Goal: Transaction & Acquisition: Subscribe to service/newsletter

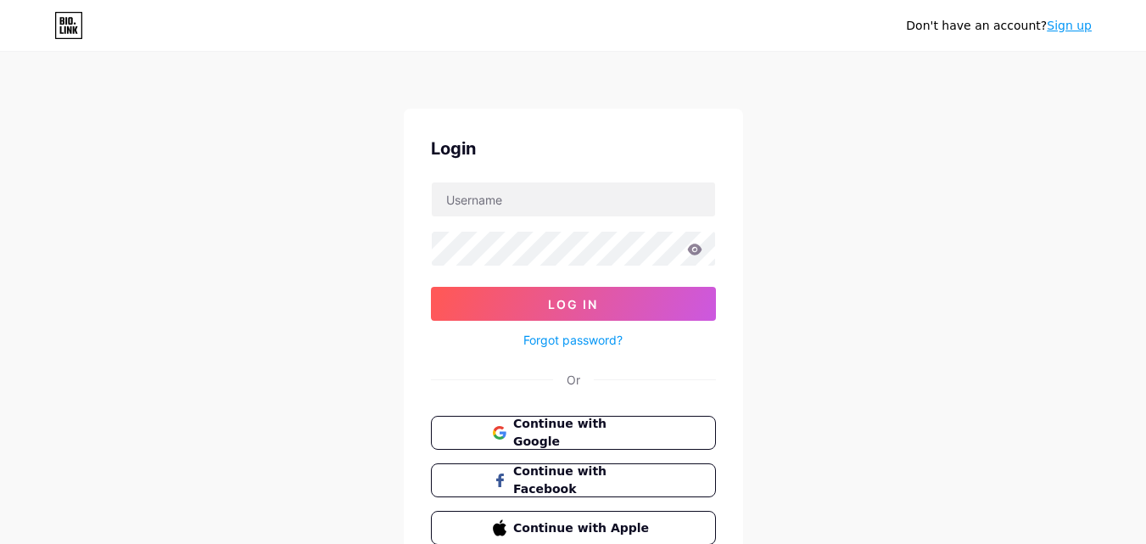
click at [361, 48] on div "Don't have an account? Sign up" at bounding box center [573, 25] width 1146 height 51
click at [578, 432] on span "Continue with Google" at bounding box center [583, 433] width 142 height 36
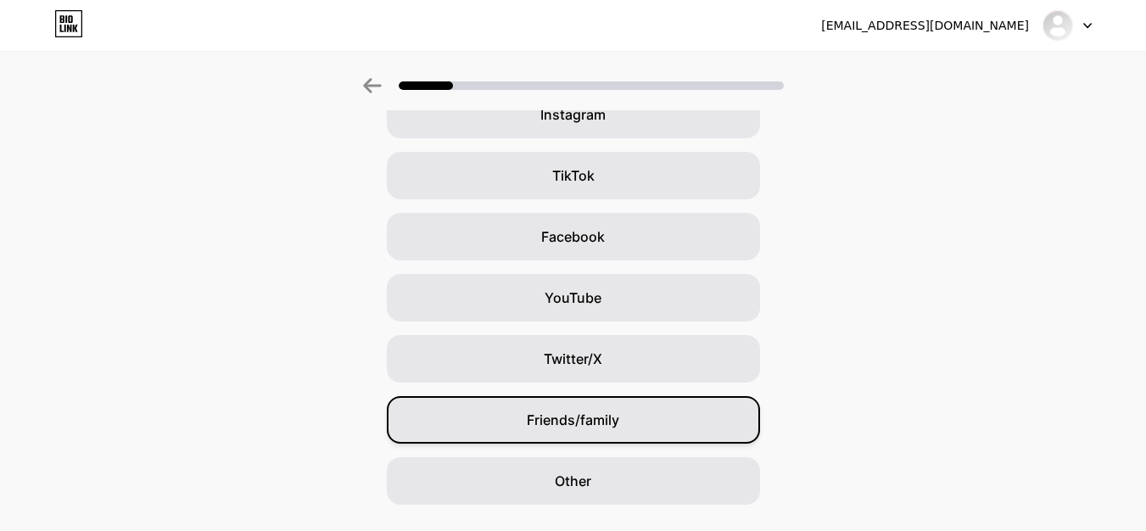
scroll to position [200, 0]
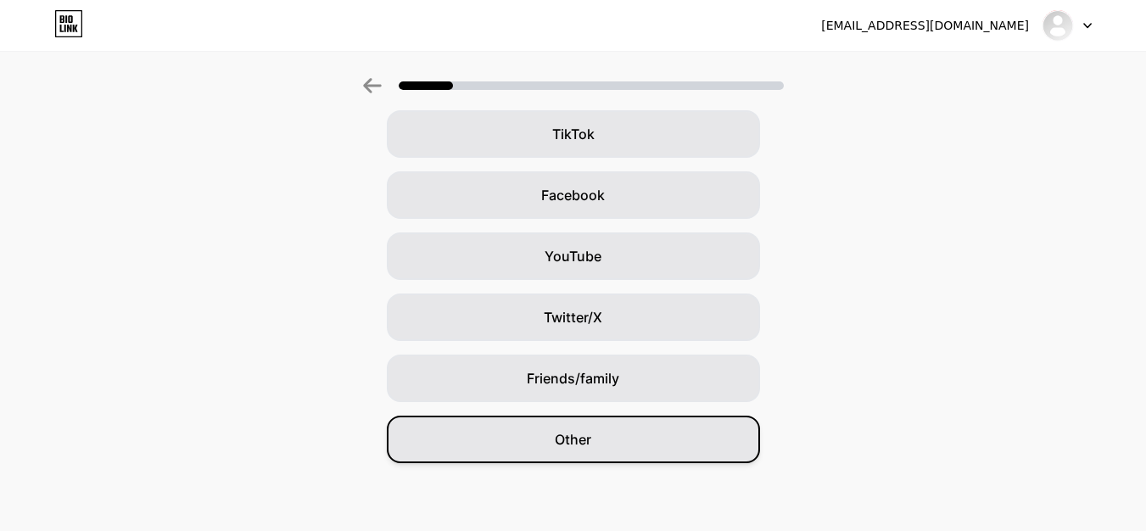
click at [606, 443] on div "Other" at bounding box center [573, 439] width 373 height 47
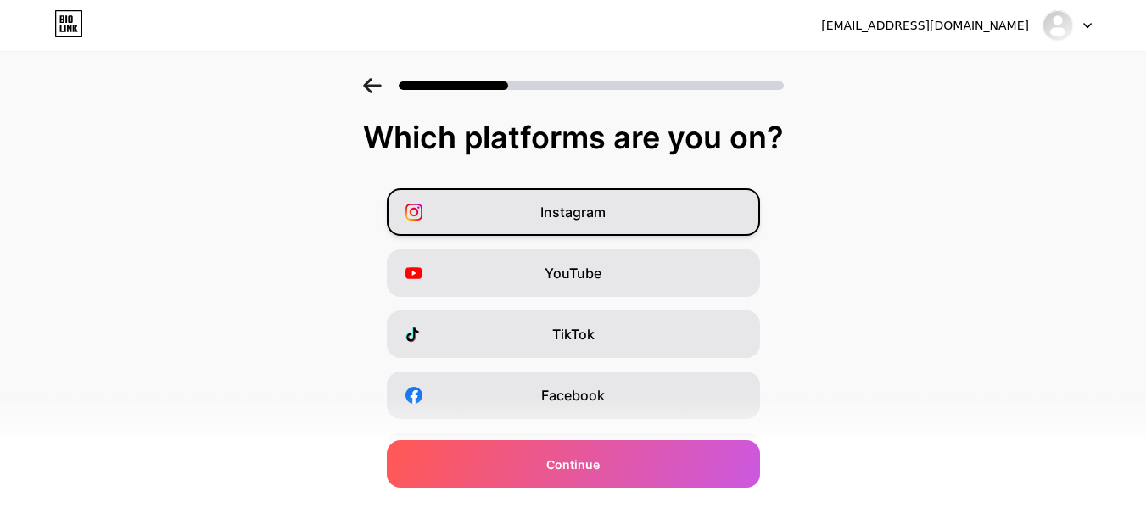
click at [541, 210] on div "Instagram" at bounding box center [573, 211] width 373 height 47
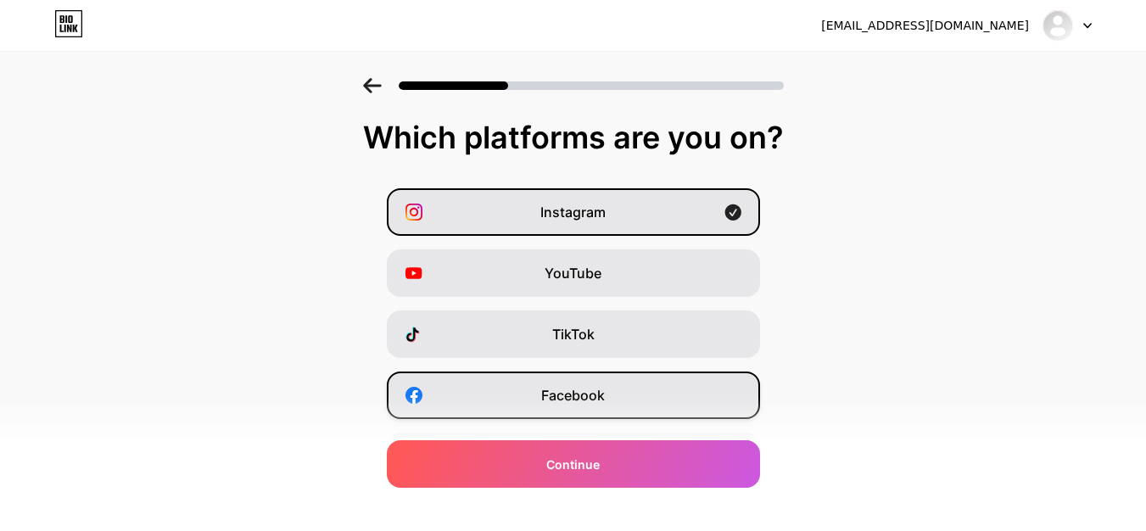
click at [580, 400] on span "Facebook" at bounding box center [573, 395] width 64 height 20
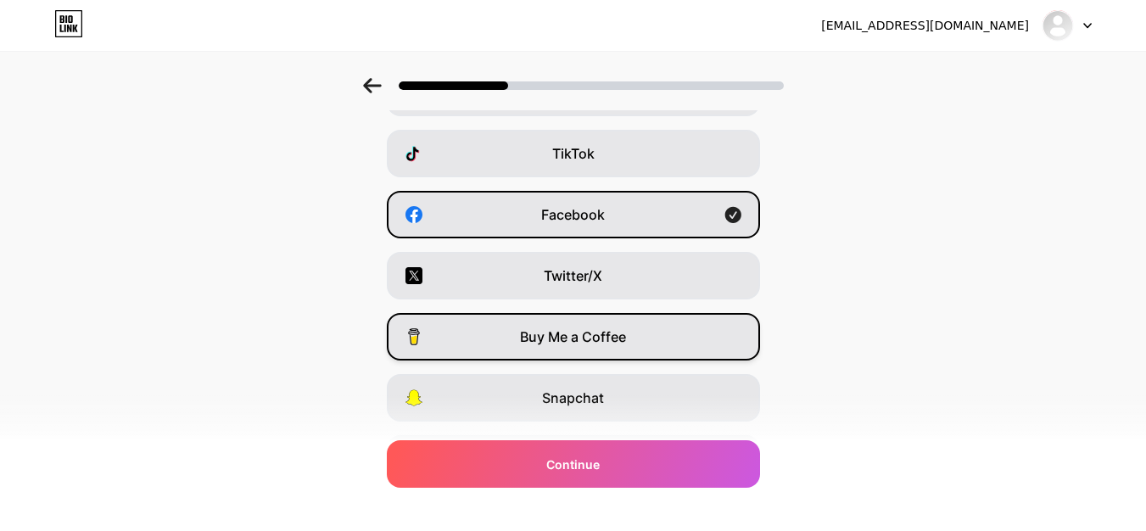
scroll to position [198, 0]
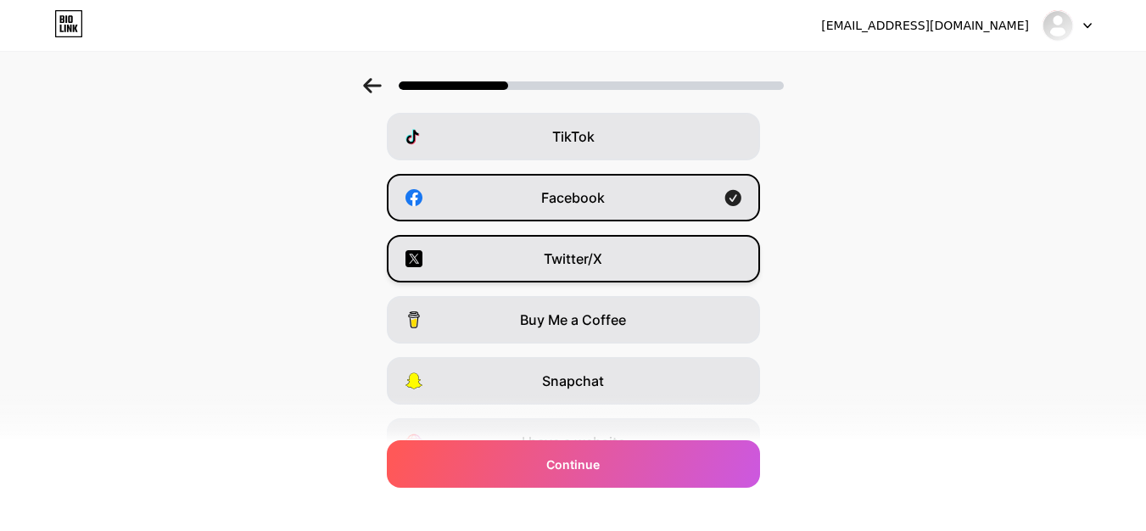
click at [620, 251] on div "Twitter/X" at bounding box center [573, 258] width 373 height 47
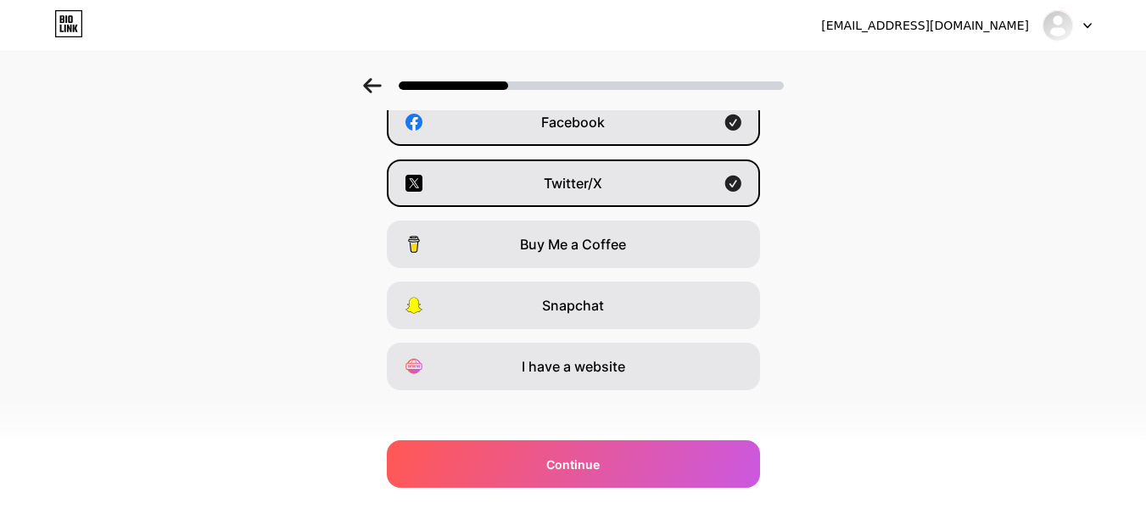
scroll to position [285, 0]
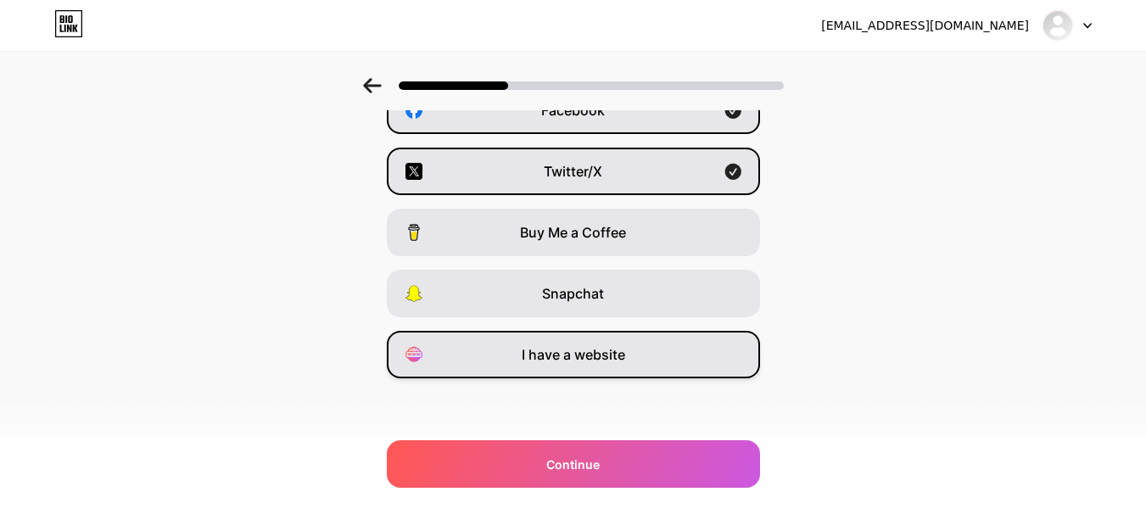
click at [590, 349] on span "I have a website" at bounding box center [573, 354] width 103 height 20
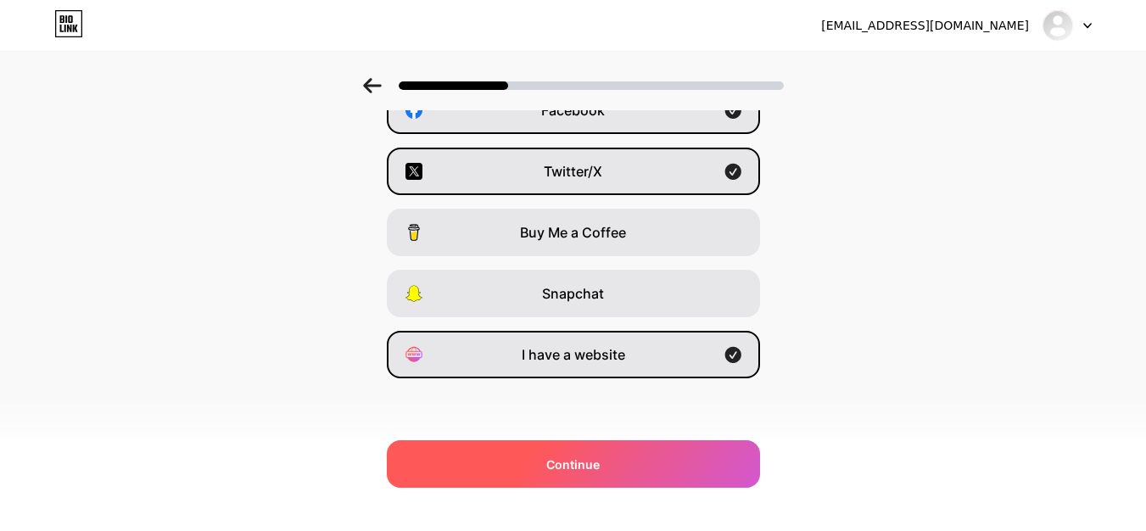
click at [594, 454] on div "Continue" at bounding box center [573, 463] width 373 height 47
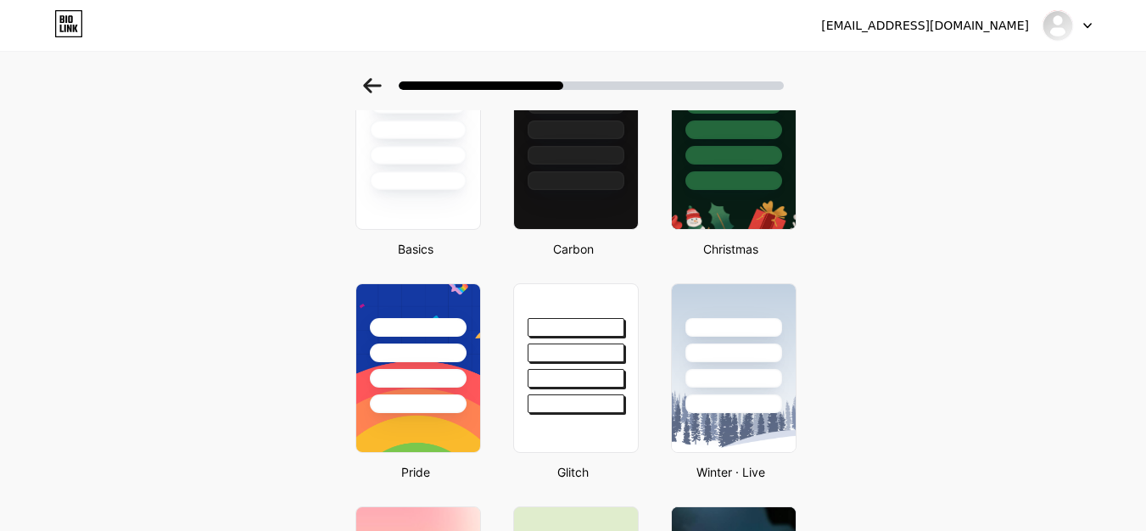
scroll to position [120, 0]
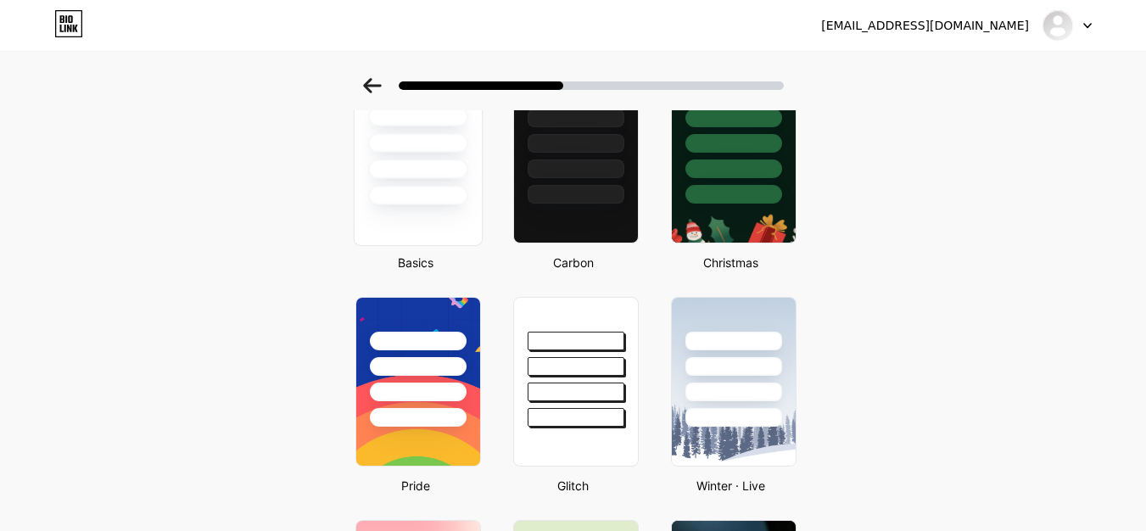
click at [391, 184] on div at bounding box center [417, 138] width 127 height 133
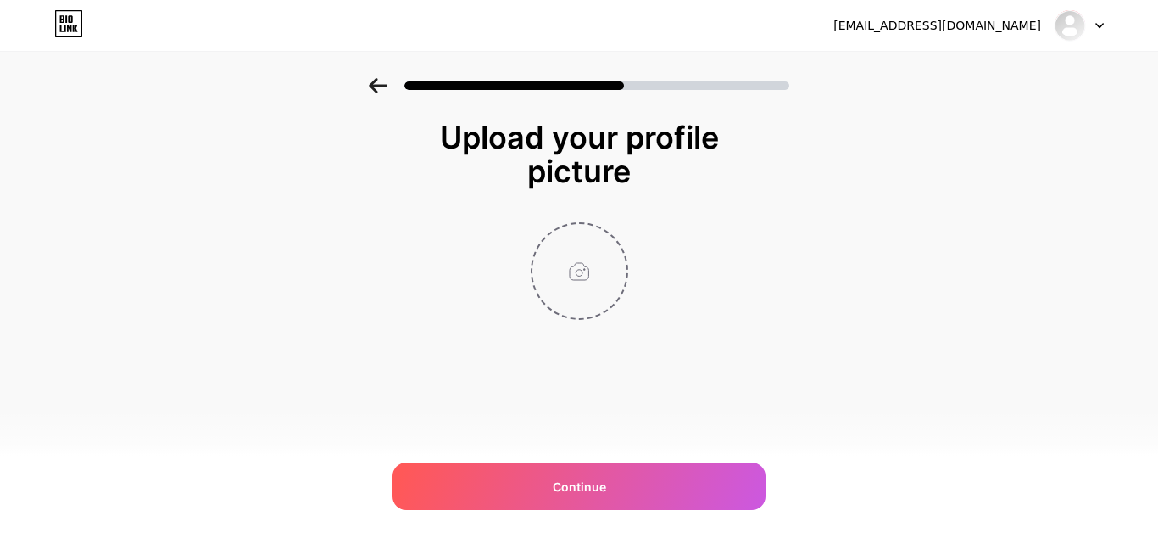
click at [578, 275] on input "file" at bounding box center [580, 271] width 94 height 94
type input "C:\fakepath\permitexpresspro_250x250.png"
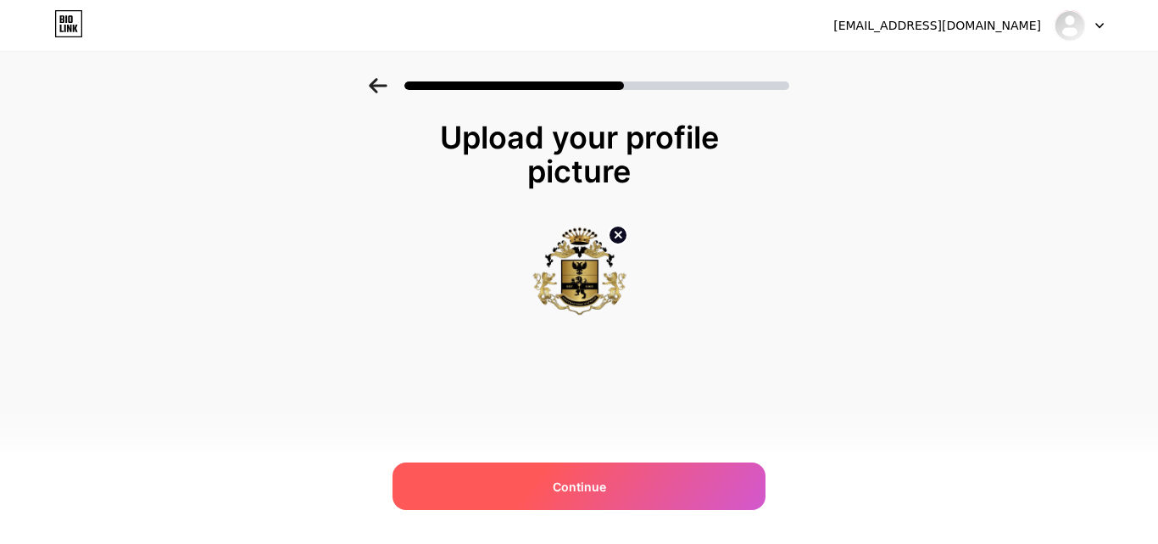
click at [581, 494] on span "Continue" at bounding box center [579, 486] width 53 height 18
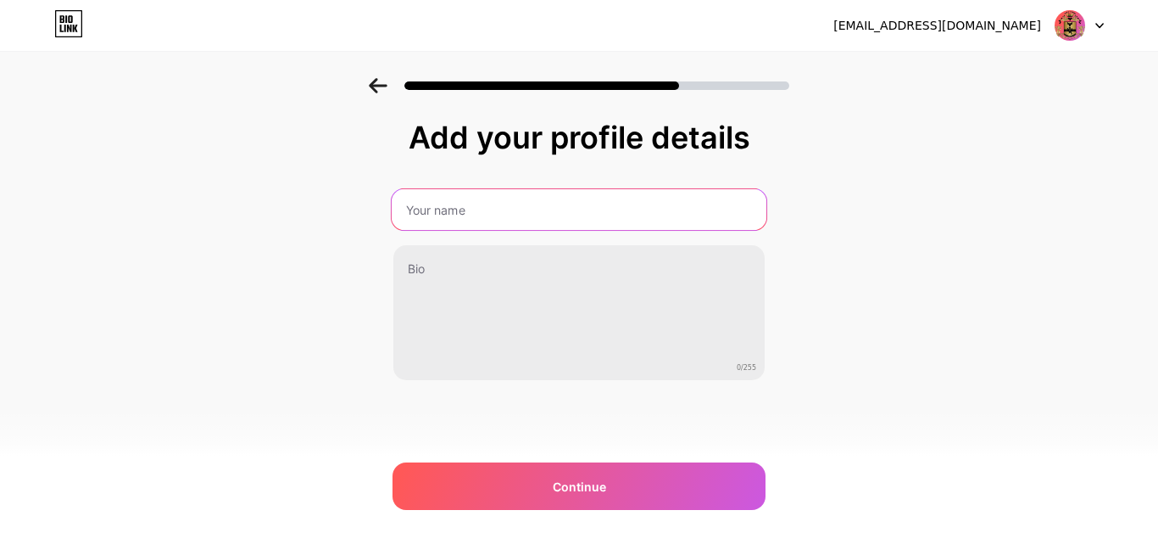
click at [443, 211] on input "text" at bounding box center [579, 209] width 375 height 41
type input "Permit Express Pro"
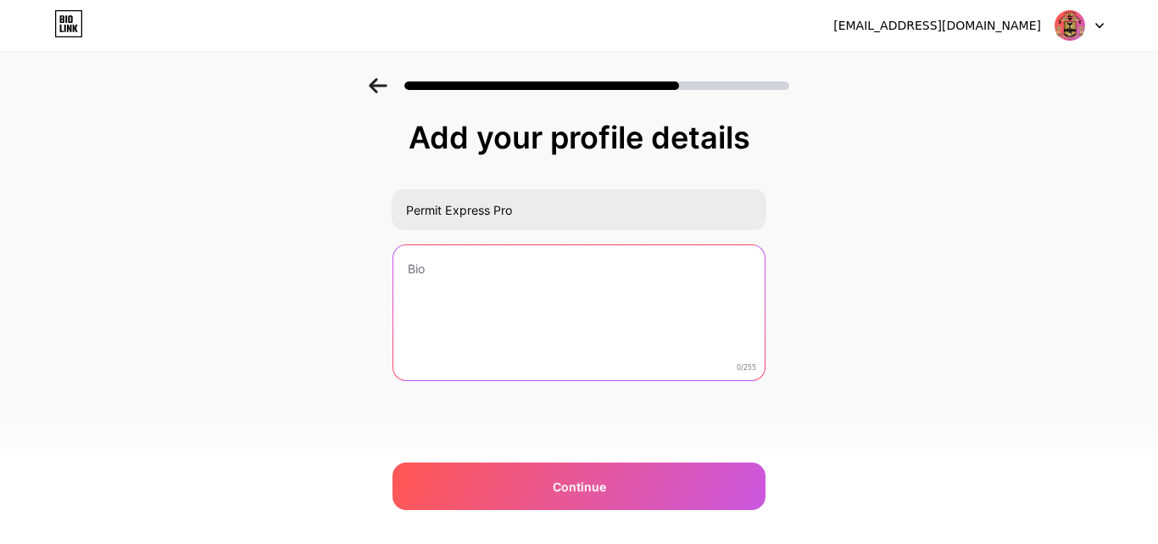
click at [485, 290] on textarea at bounding box center [578, 313] width 371 height 137
paste textarea "Permit Express Pro, located in [GEOGRAPHIC_DATA], [US_STATE], is a trusted prov…"
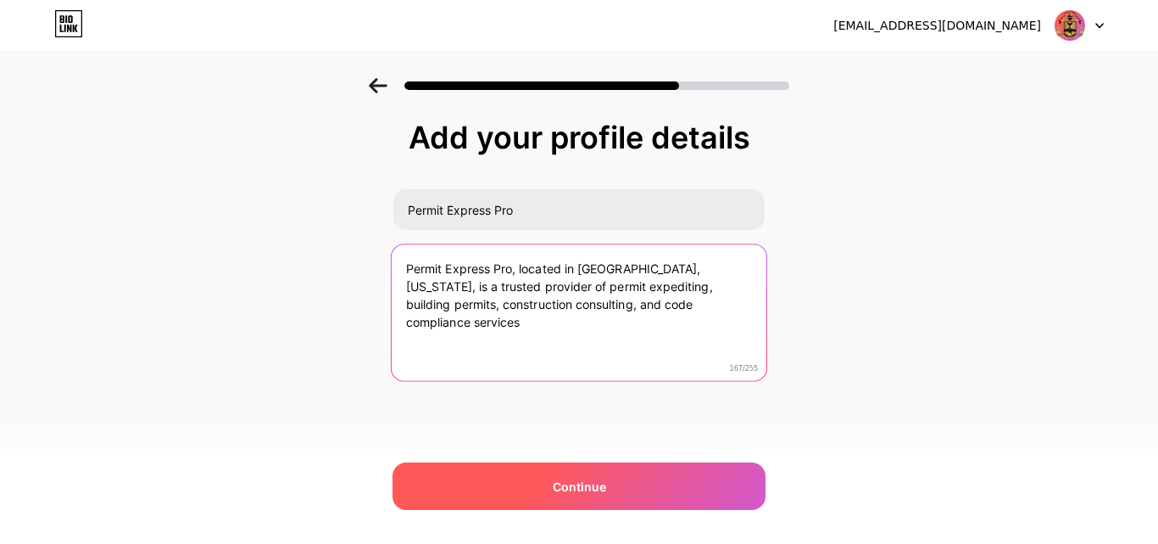
type textarea "Permit Express Pro, located in [GEOGRAPHIC_DATA], [US_STATE], is a trusted prov…"
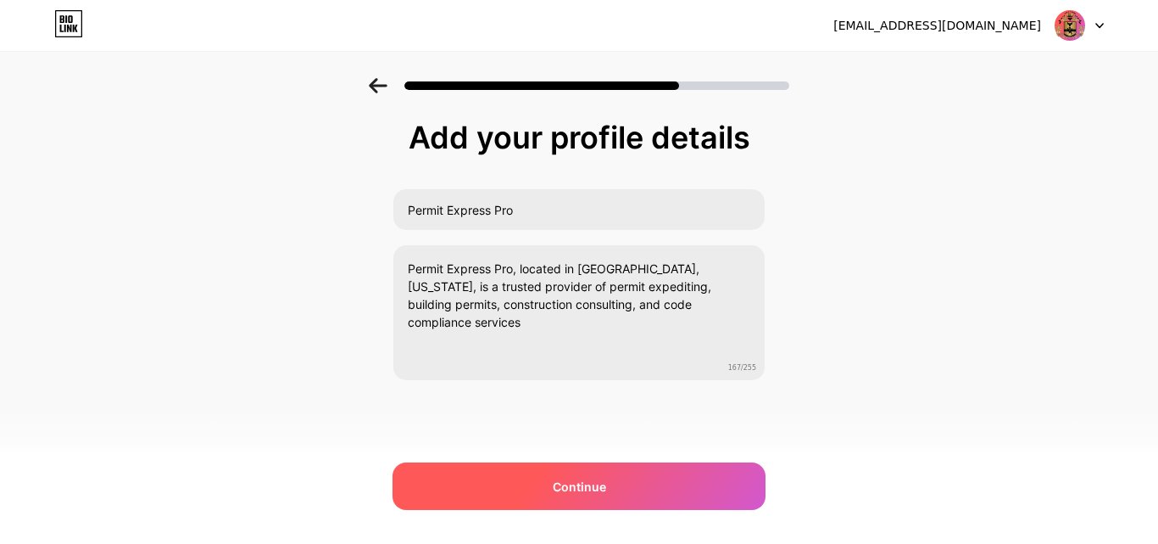
click at [577, 491] on span "Continue" at bounding box center [579, 486] width 53 height 18
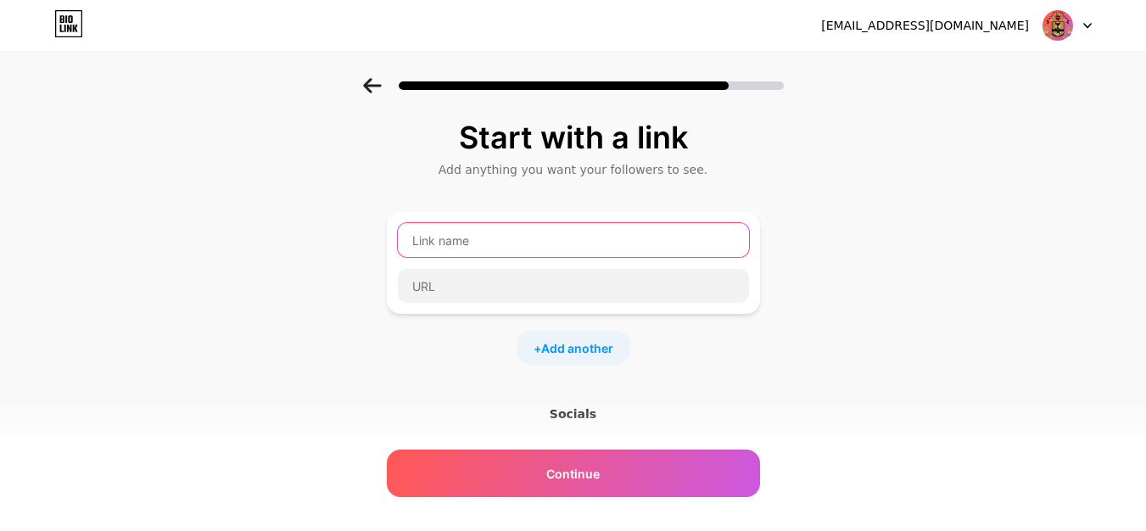
click at [460, 250] on input "text" at bounding box center [573, 240] width 351 height 34
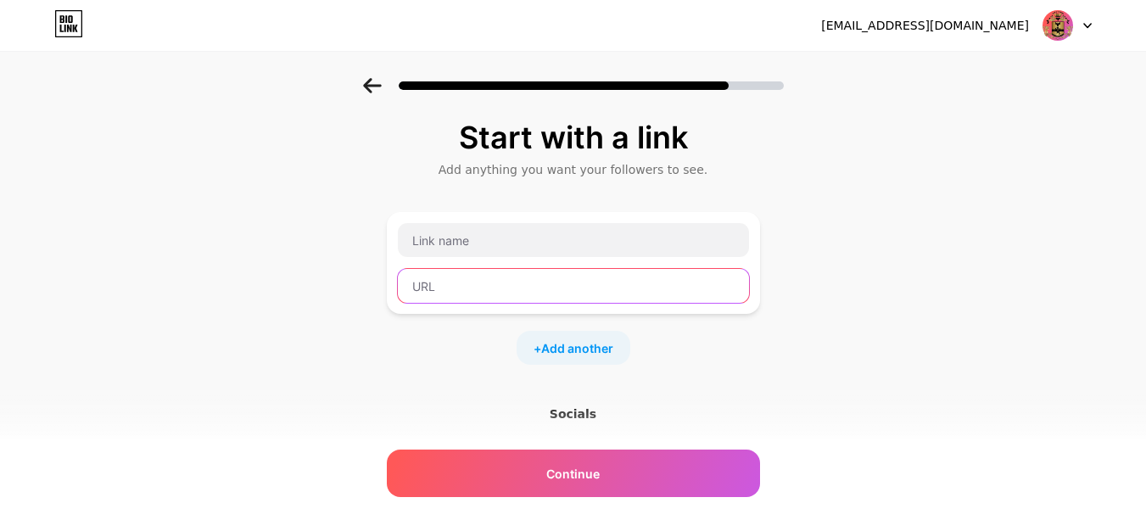
click at [473, 299] on input "text" at bounding box center [573, 286] width 351 height 34
paste input "[URL][DOMAIN_NAME]"
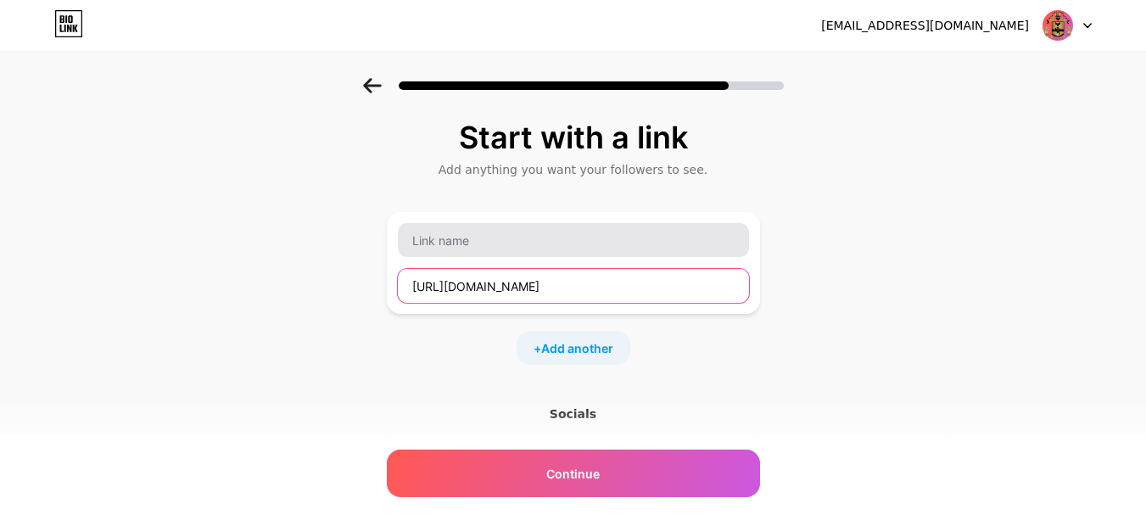
type input "[URL][DOMAIN_NAME]"
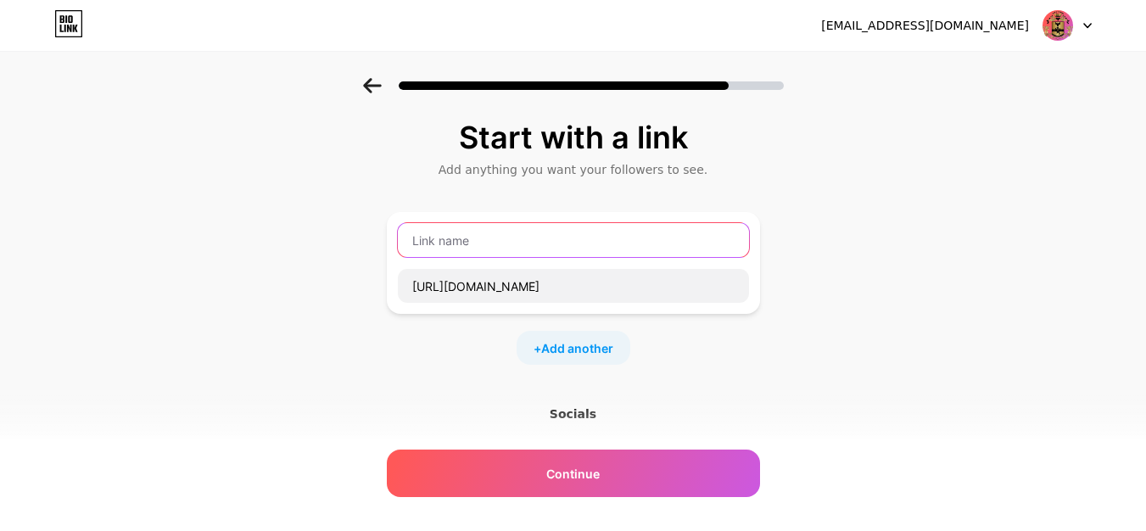
click at [458, 247] on input "text" at bounding box center [573, 240] width 351 height 34
paste input "Permit Express Pro"
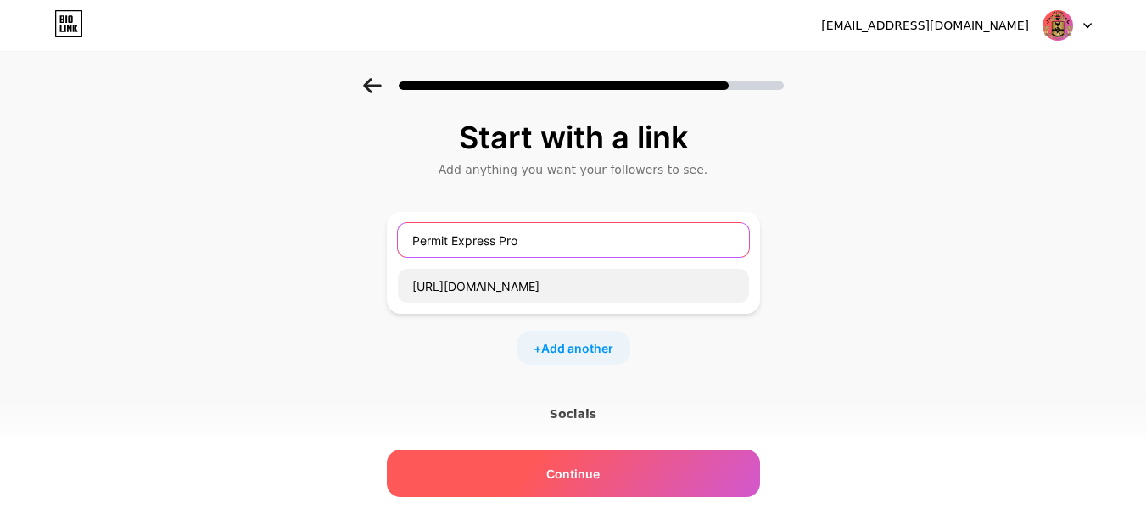
type input "Permit Express Pro"
click at [580, 476] on span "Continue" at bounding box center [572, 474] width 53 height 18
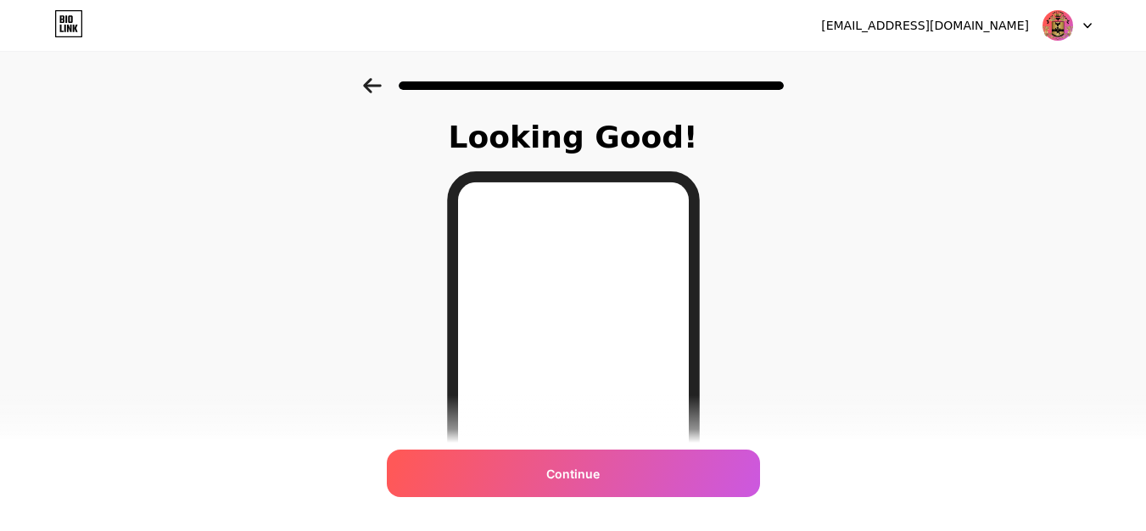
click at [569, 146] on div "Looking Good!" at bounding box center [573, 137] width 280 height 34
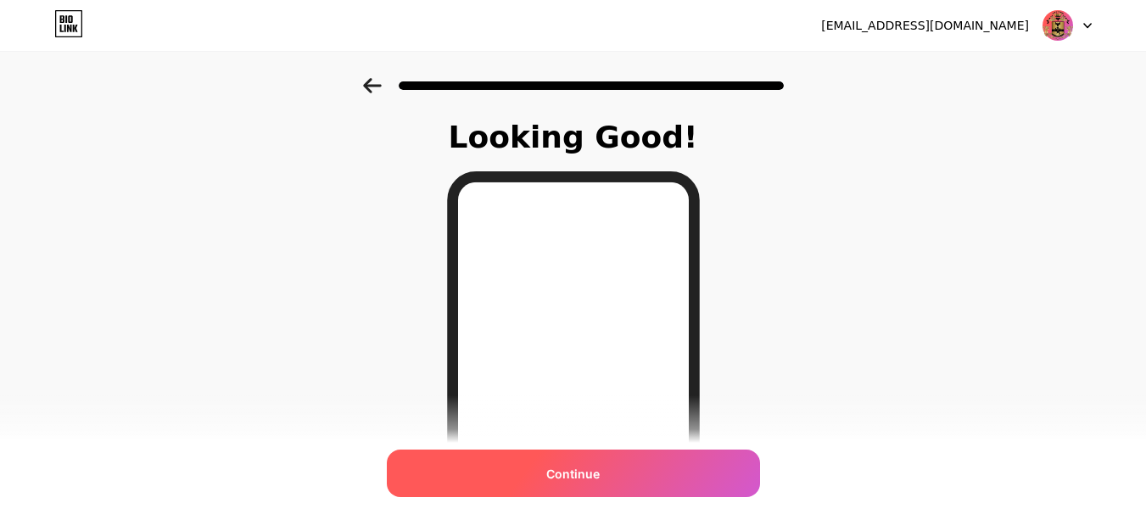
click at [600, 469] on span "Continue" at bounding box center [572, 474] width 53 height 18
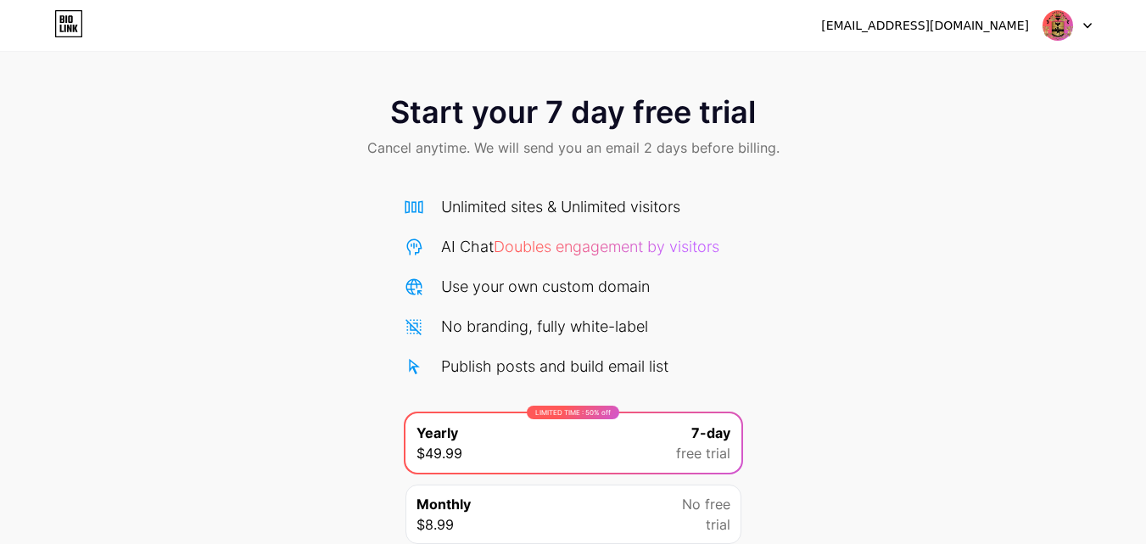
click at [620, 248] on span "Doubles engagement by visitors" at bounding box center [607, 246] width 226 height 18
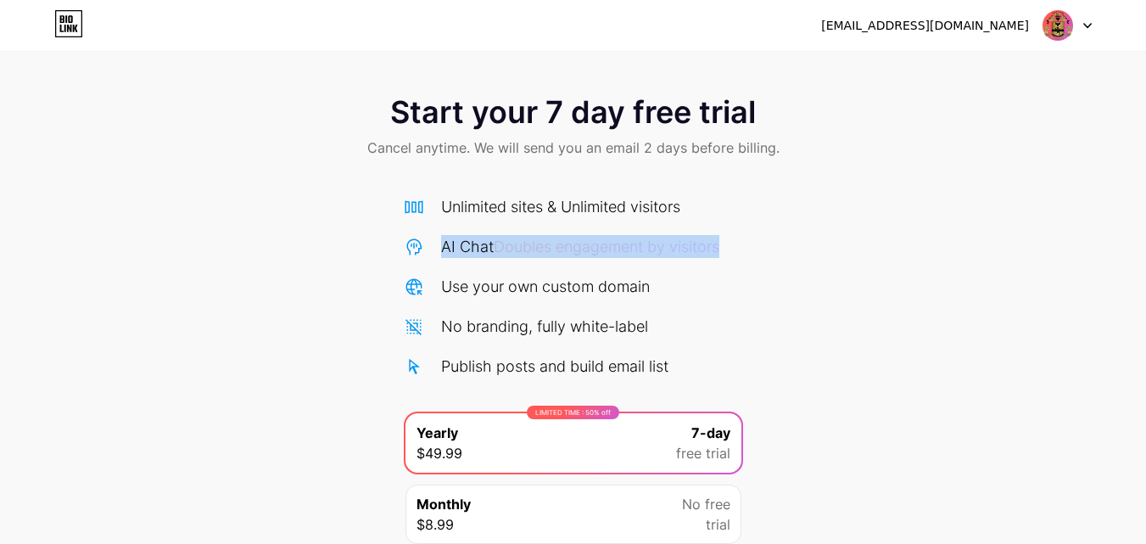
click at [620, 248] on span "Doubles engagement by visitors" at bounding box center [607, 246] width 226 height 18
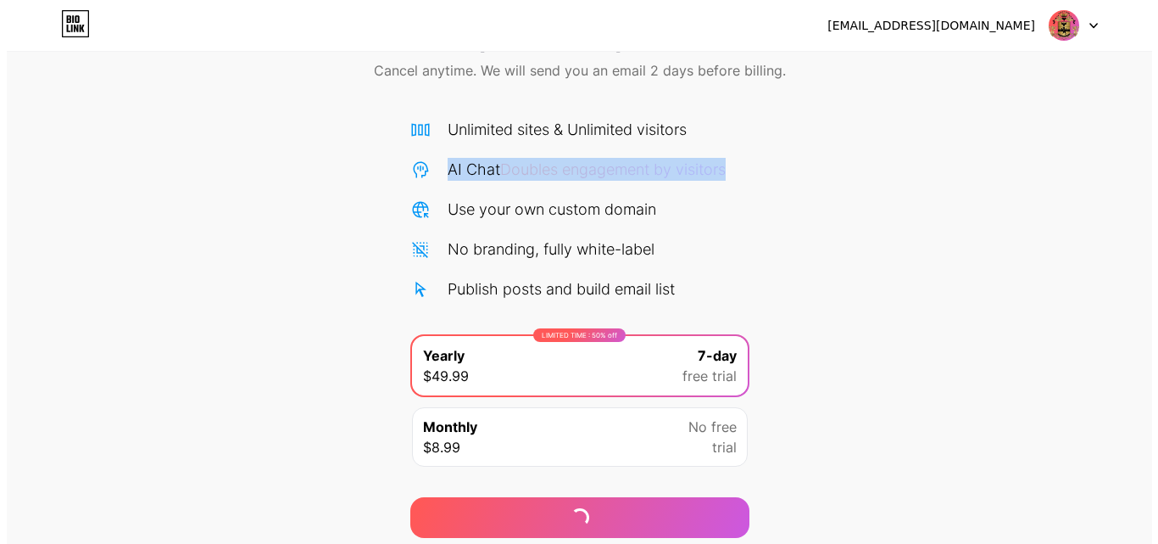
scroll to position [139, 0]
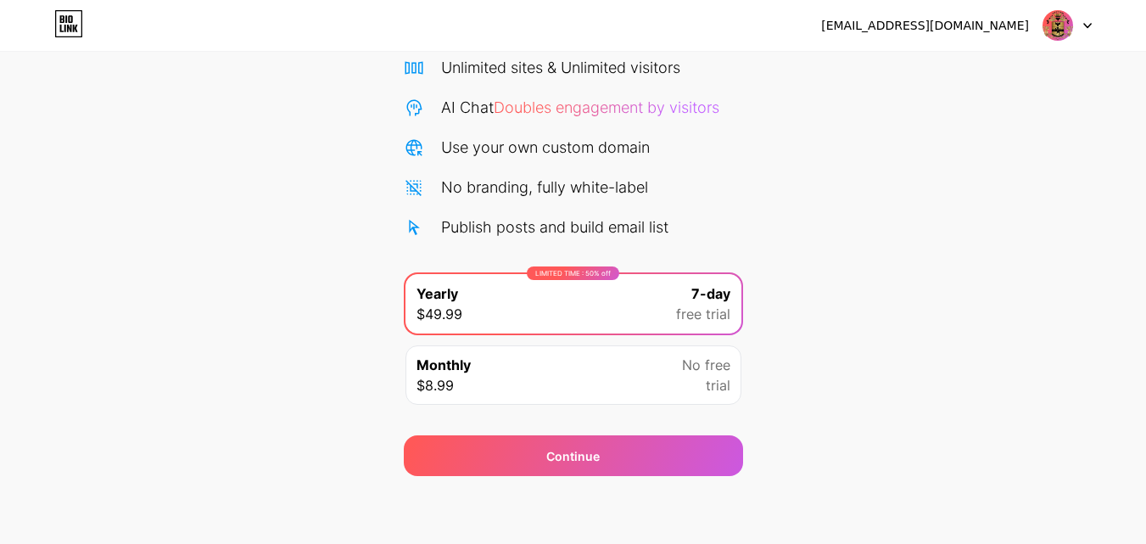
click at [482, 393] on div "Monthly $8.99 No free trial" at bounding box center [573, 374] width 336 height 59
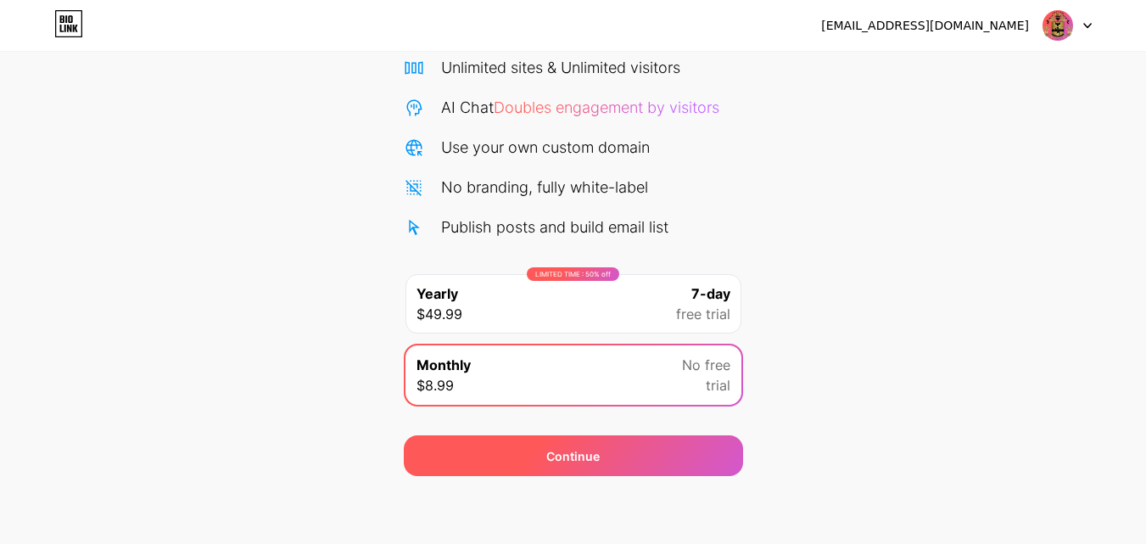
click at [535, 453] on div "Continue" at bounding box center [573, 455] width 339 height 41
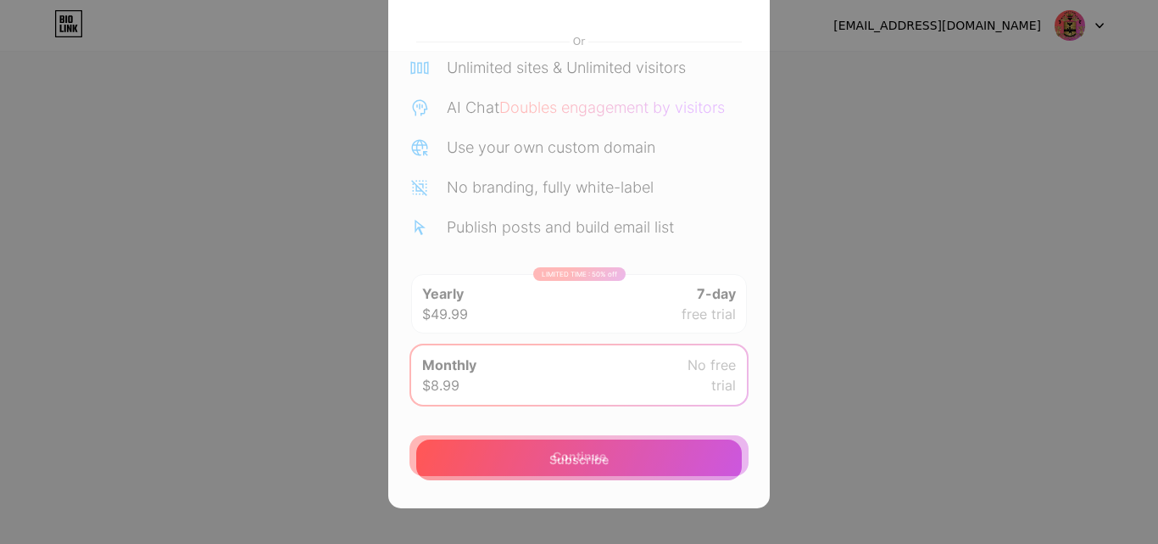
scroll to position [122, 0]
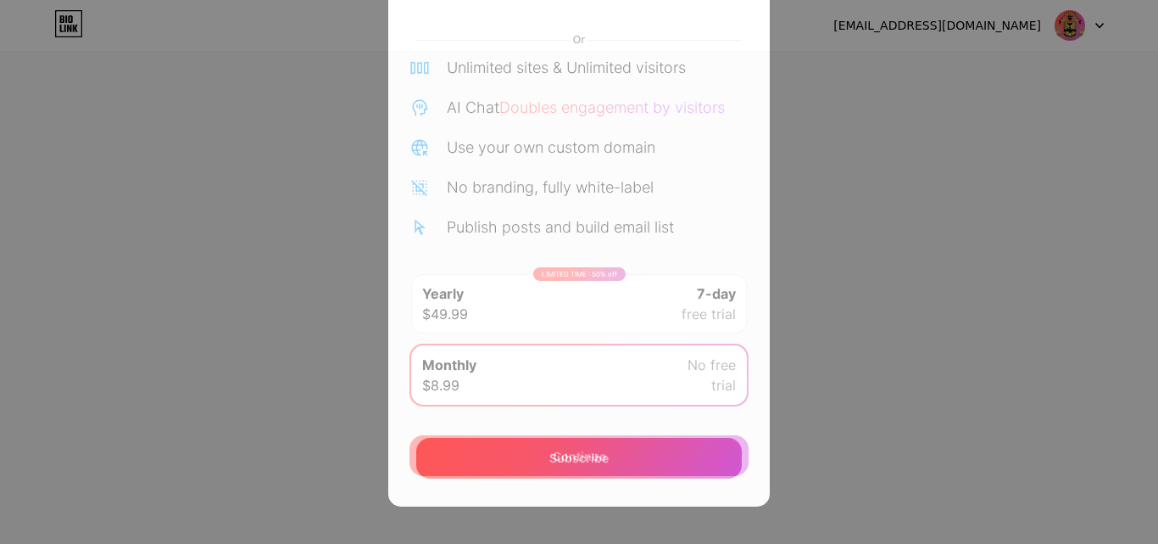
click at [594, 449] on span "Subscribe" at bounding box center [578, 458] width 59 height 18
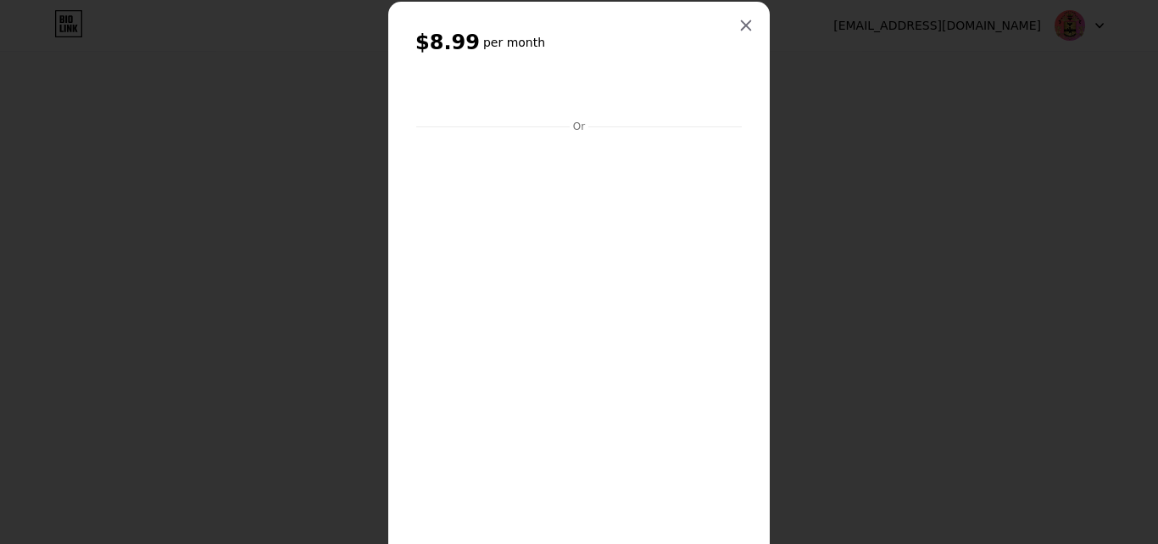
scroll to position [0, 0]
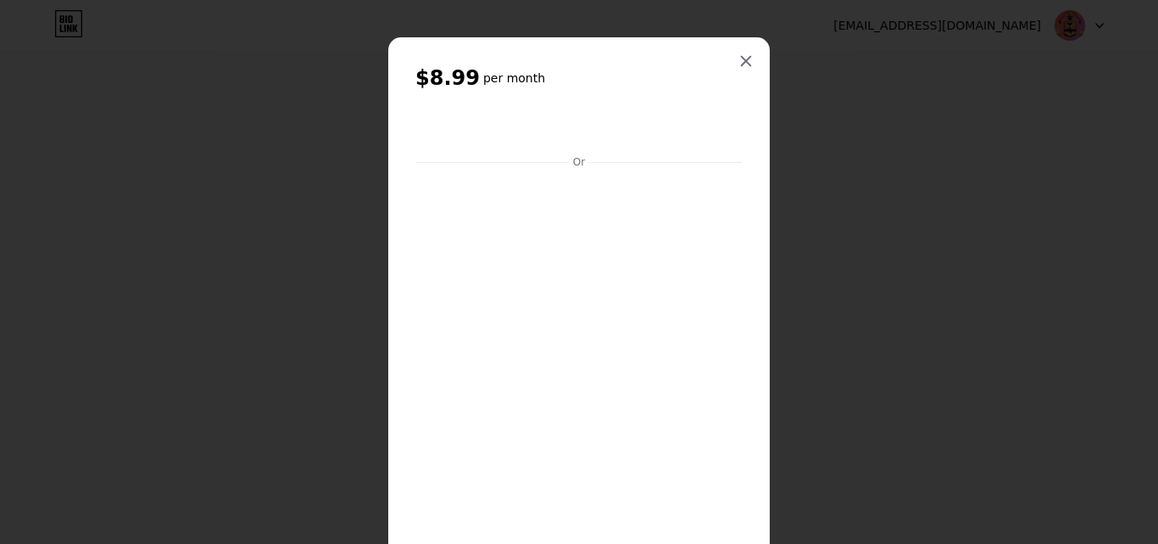
click at [573, 164] on div "Or" at bounding box center [579, 162] width 19 height 14
click at [484, 83] on h6 "per month" at bounding box center [514, 78] width 62 height 17
click at [739, 59] on icon at bounding box center [746, 61] width 14 height 14
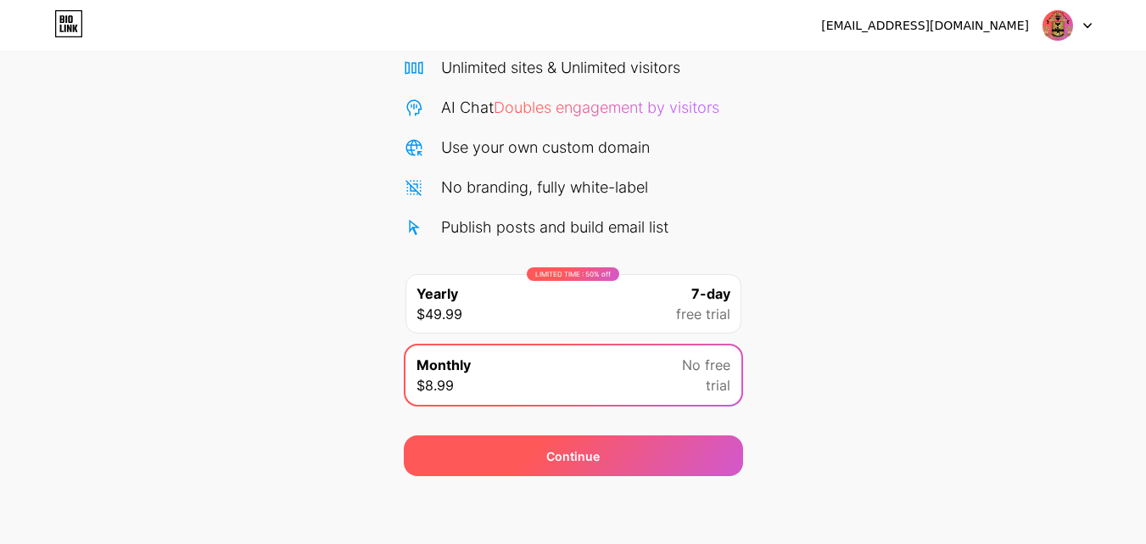
click at [551, 459] on div "Continue" at bounding box center [572, 456] width 53 height 18
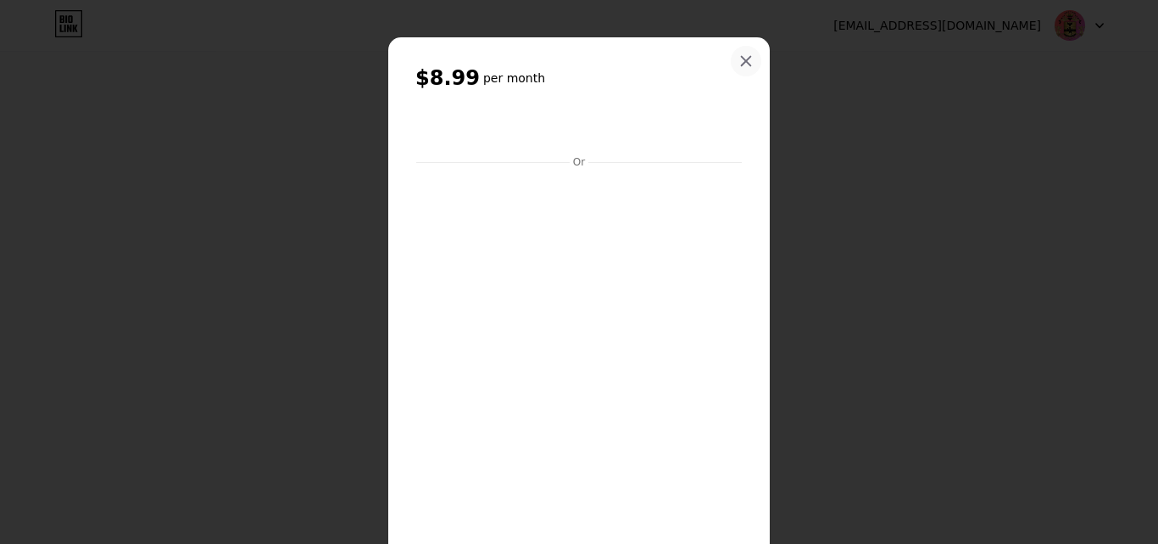
click at [739, 59] on icon at bounding box center [746, 61] width 14 height 14
